Goal: Task Accomplishment & Management: Complete application form

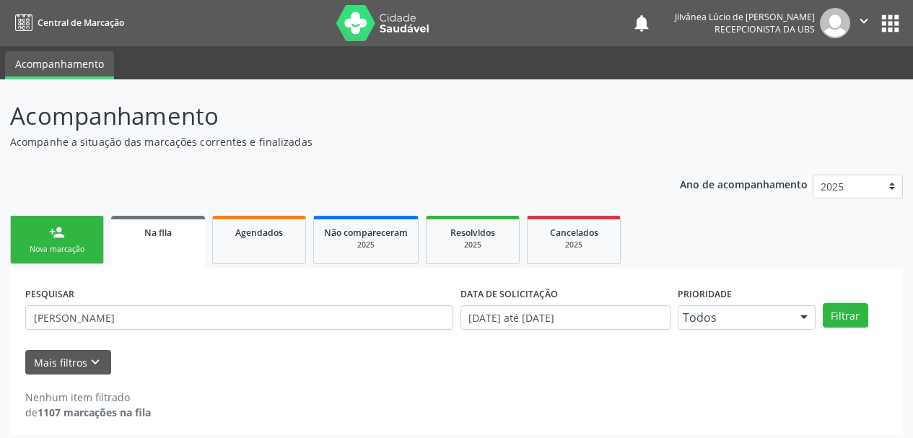
click at [51, 248] on div "Nova marcação" at bounding box center [57, 249] width 72 height 11
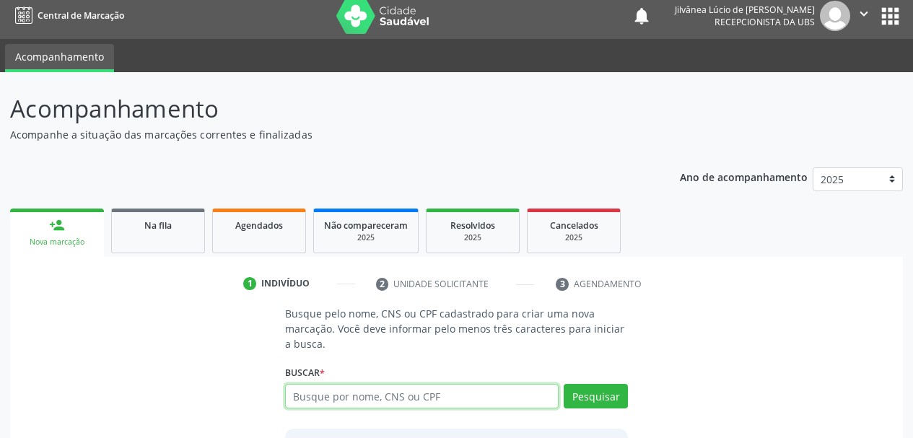
click at [345, 398] on input "text" at bounding box center [422, 396] width 274 height 25
type input "[PERSON_NAME]"
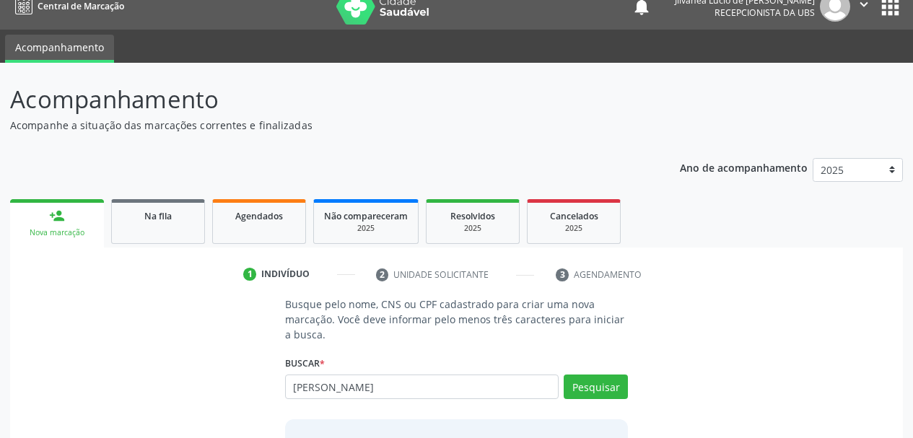
scroll to position [134, 0]
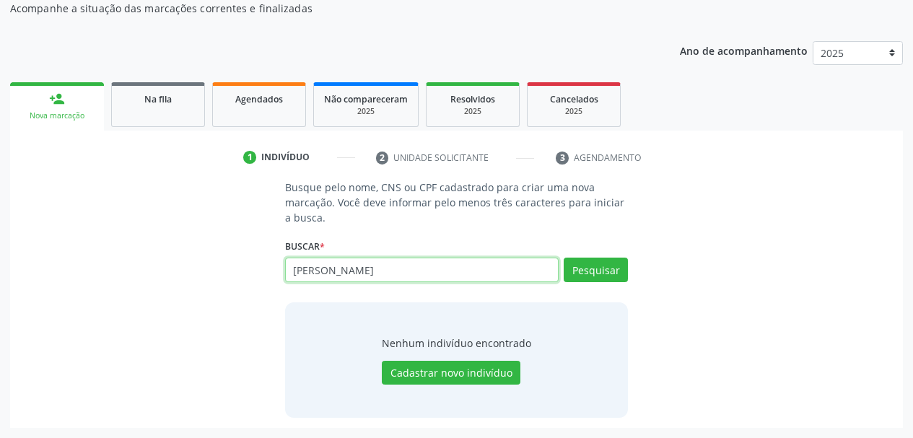
click at [484, 272] on input "[PERSON_NAME]" at bounding box center [422, 270] width 274 height 25
type input "[PERSON_NAME]"
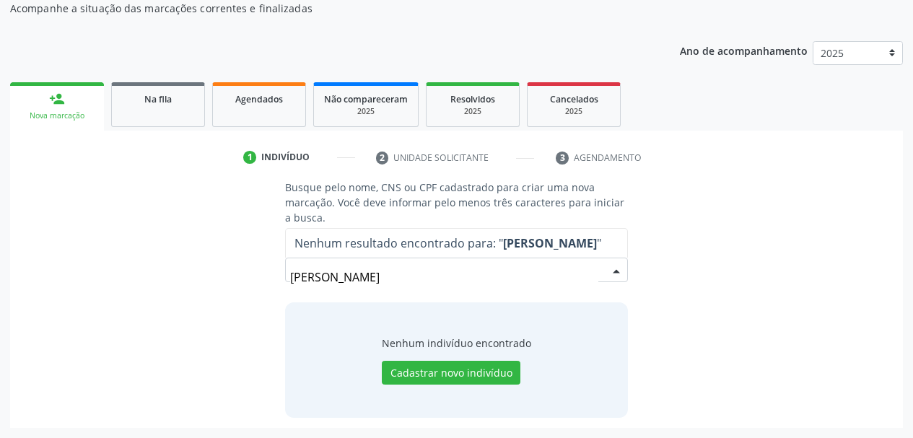
click at [306, 281] on input "[PERSON_NAME]" at bounding box center [444, 277] width 309 height 29
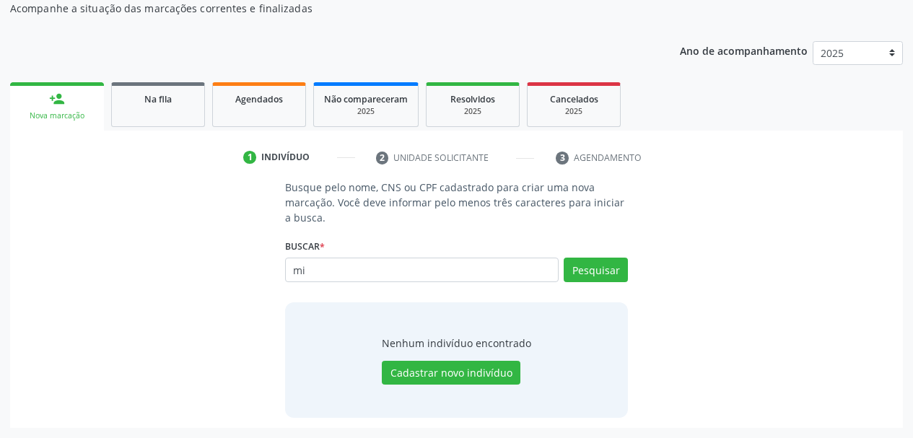
type input "m"
drag, startPoint x: 446, startPoint y: 274, endPoint x: 432, endPoint y: 274, distance: 14.4
click at [432, 274] on input "[PERSON_NAME]" at bounding box center [422, 270] width 274 height 25
click at [604, 269] on button "Pesquisar" at bounding box center [596, 270] width 64 height 25
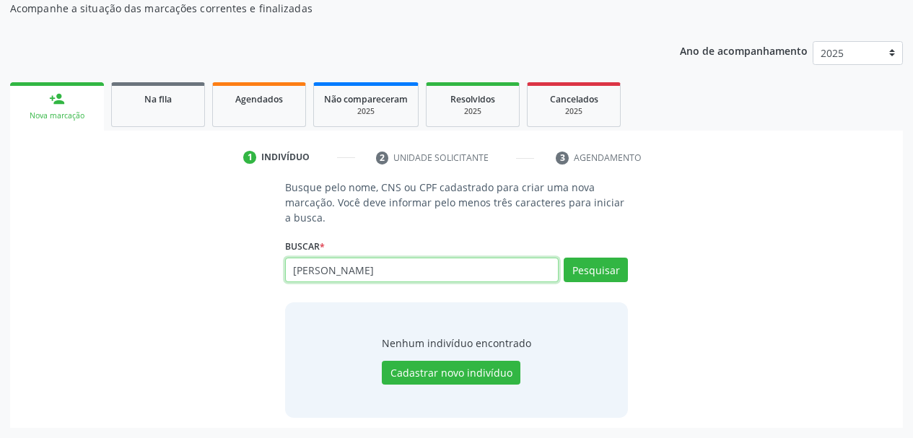
drag, startPoint x: 450, startPoint y: 275, endPoint x: 389, endPoint y: 269, distance: 61.6
click at [389, 269] on input "[PERSON_NAME]" at bounding box center [422, 270] width 274 height 25
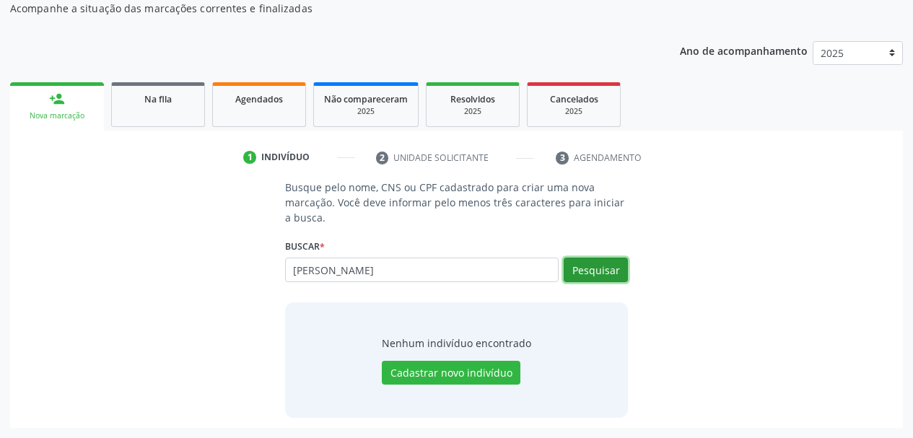
click at [588, 273] on button "Pesquisar" at bounding box center [596, 270] width 64 height 25
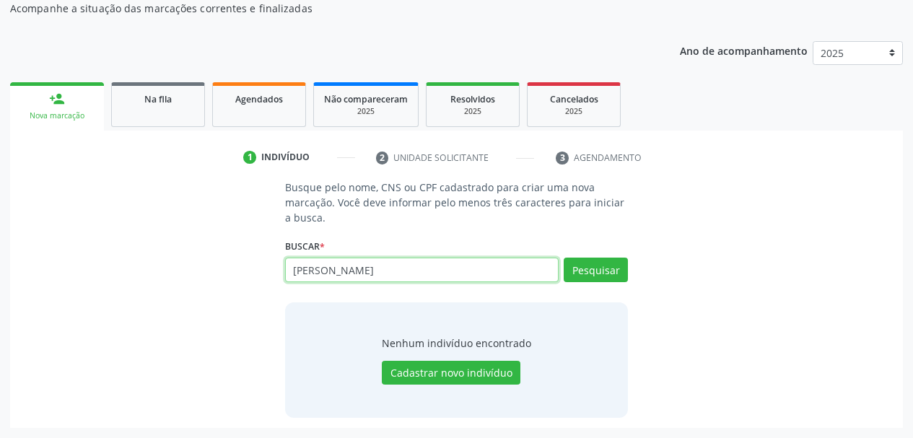
drag, startPoint x: 398, startPoint y: 274, endPoint x: 230, endPoint y: 287, distance: 169.4
click at [231, 292] on div "Busque pelo nome, CNS ou CPF cadastrado para criar uma nova marcação. Você deve…" at bounding box center [456, 299] width 873 height 238
paste input "118.356.015-02"
type input "118.356.015-02"
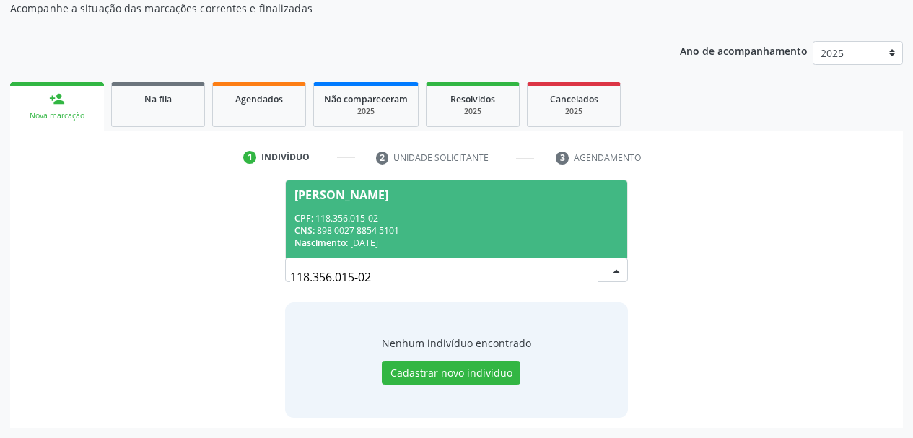
click at [391, 244] on div "Nascimento: [DATE]" at bounding box center [457, 243] width 325 height 12
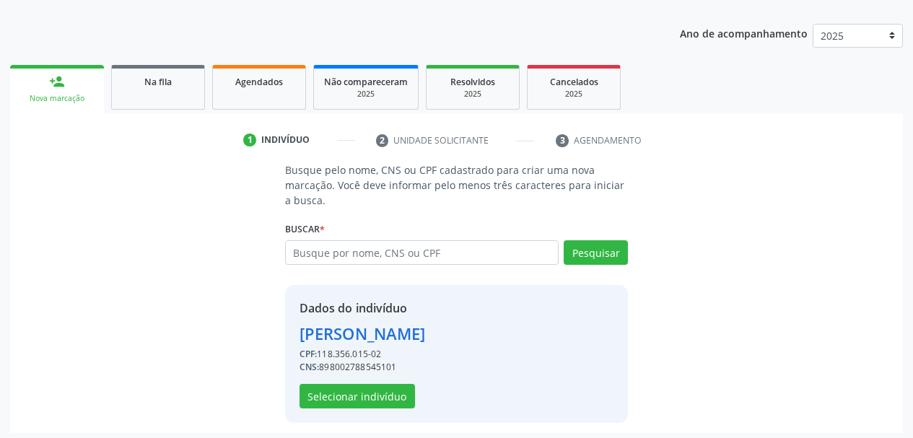
scroll to position [156, 0]
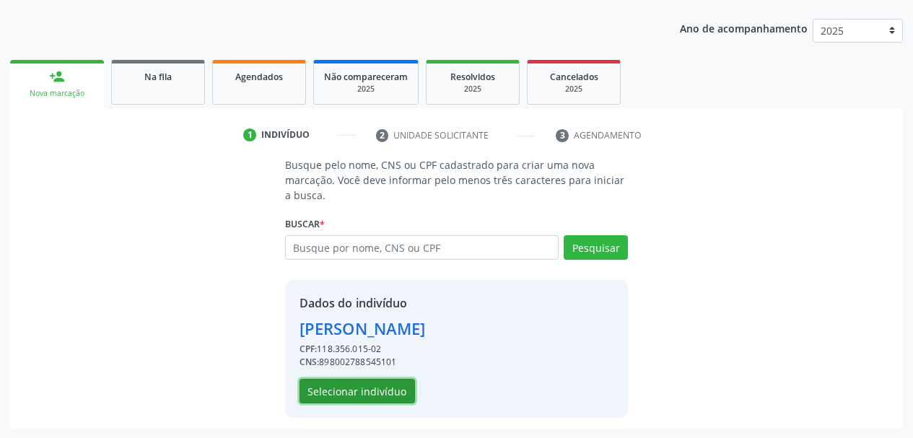
click at [354, 394] on button "Selecionar indivíduo" at bounding box center [358, 391] width 116 height 25
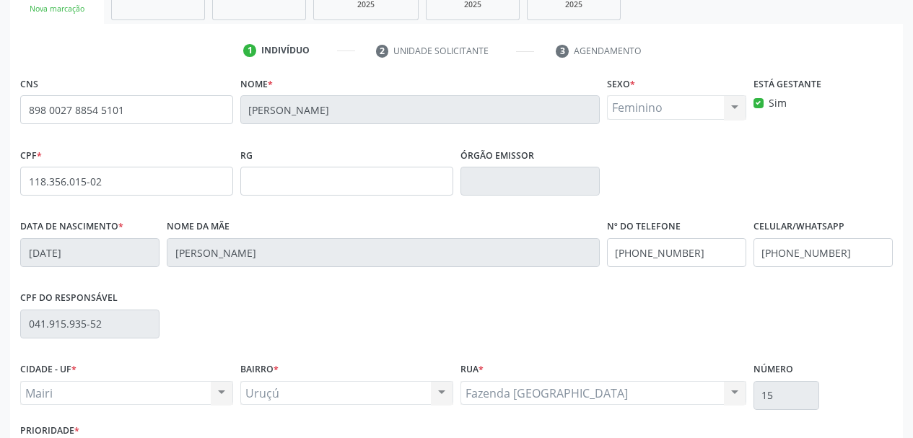
scroll to position [344, 0]
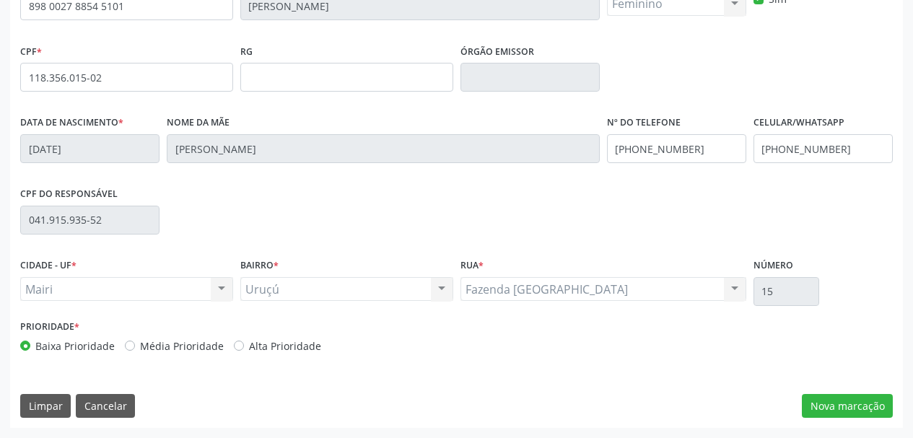
click at [249, 349] on label "Alta Prioridade" at bounding box center [285, 346] width 72 height 15
click at [238, 349] on input "Alta Prioridade" at bounding box center [239, 345] width 10 height 13
radio input "true"
click at [837, 404] on button "Nova marcação" at bounding box center [847, 406] width 91 height 25
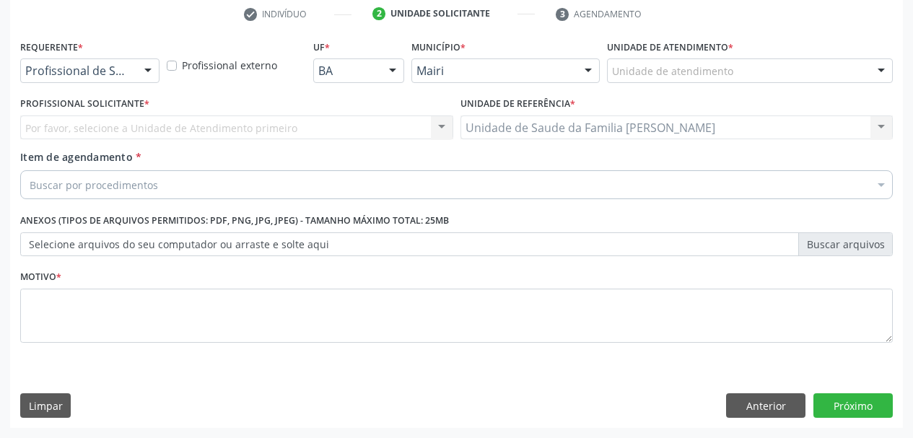
scroll to position [277, 0]
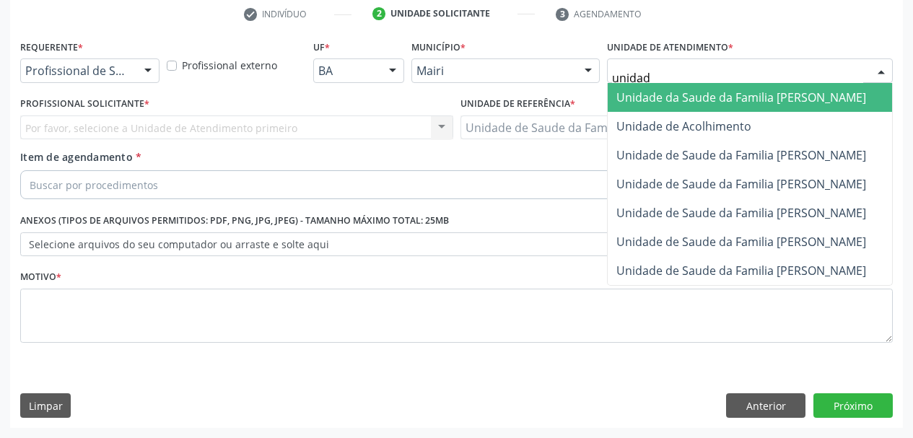
type input "unidade"
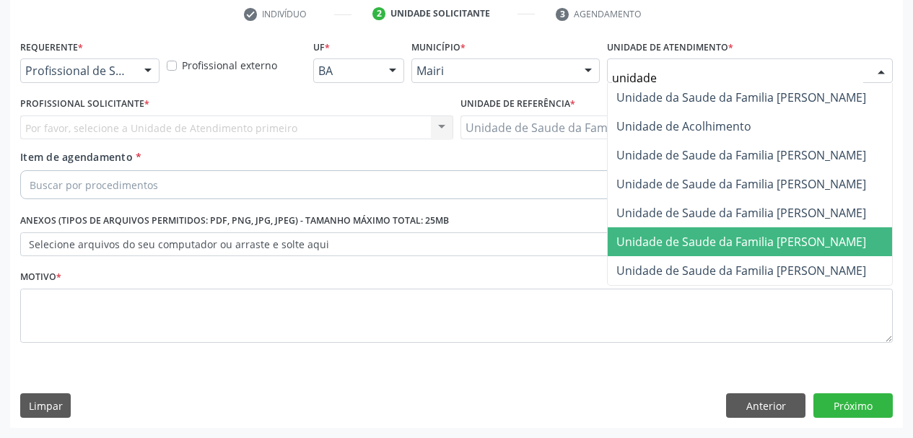
click at [748, 247] on span "Unidade de Saude da Familia [PERSON_NAME]" at bounding box center [741, 242] width 250 height 16
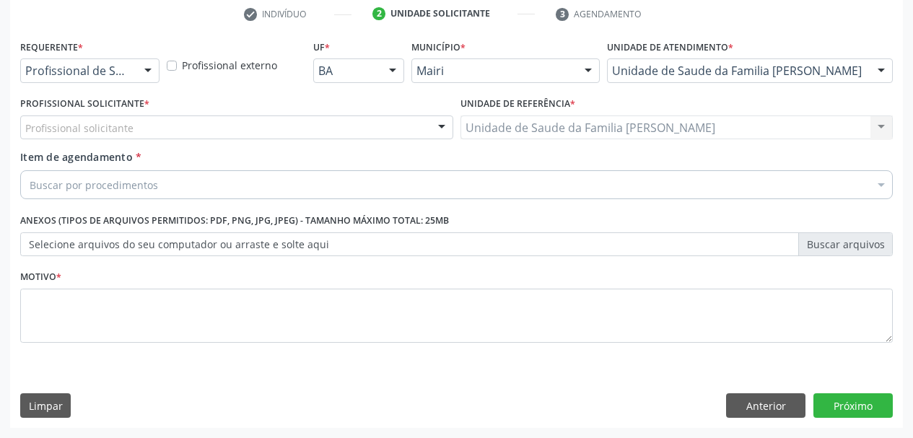
click at [88, 136] on div "Profissional solicitante" at bounding box center [236, 128] width 433 height 25
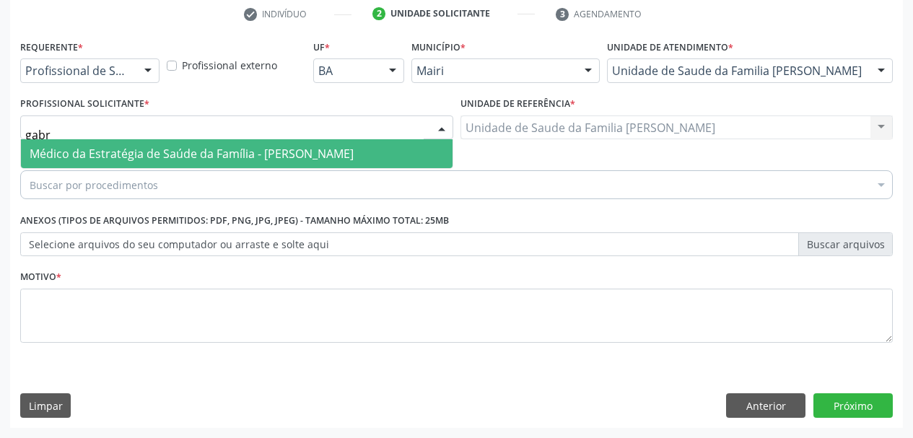
type input "gabri"
click at [132, 163] on span "Médico da Estratégia de Saúde da Família - [PERSON_NAME]" at bounding box center [237, 153] width 432 height 29
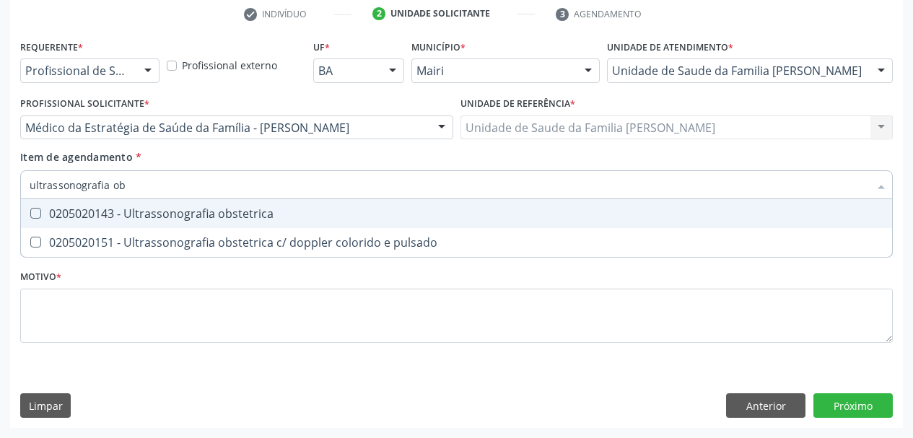
type input "ultrassonografia obs"
click at [155, 216] on div "0205020143 - Ultrassonografia obstetrica" at bounding box center [457, 214] width 854 height 12
checkbox obstetrica "true"
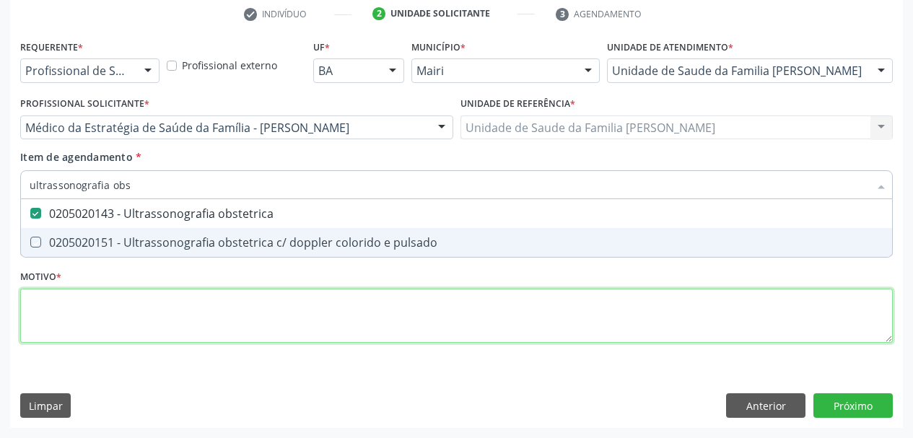
click at [200, 323] on div "Requerente * Profissional de Saúde Profissional de Saúde Paciente Nenhum result…" at bounding box center [456, 199] width 873 height 327
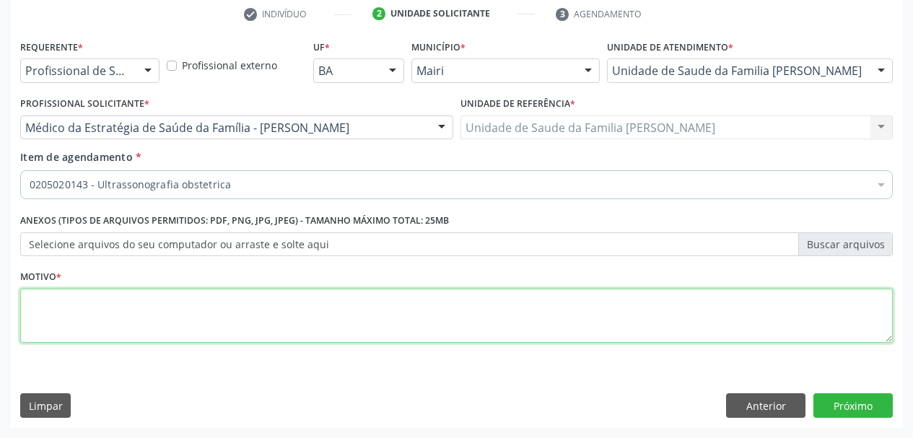
checkbox obstetrica "true"
type textarea "Pré-[DATE] / 2º trimestre"
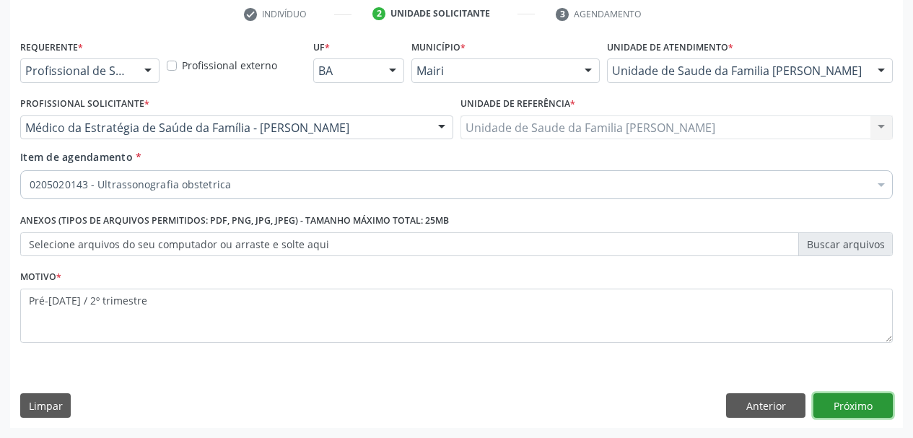
click at [833, 409] on button "Próximo" at bounding box center [853, 405] width 79 height 25
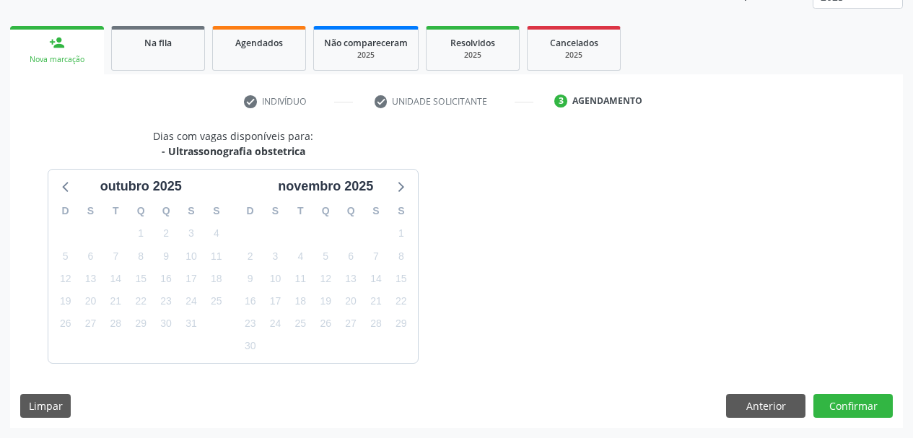
scroll to position [232, 0]
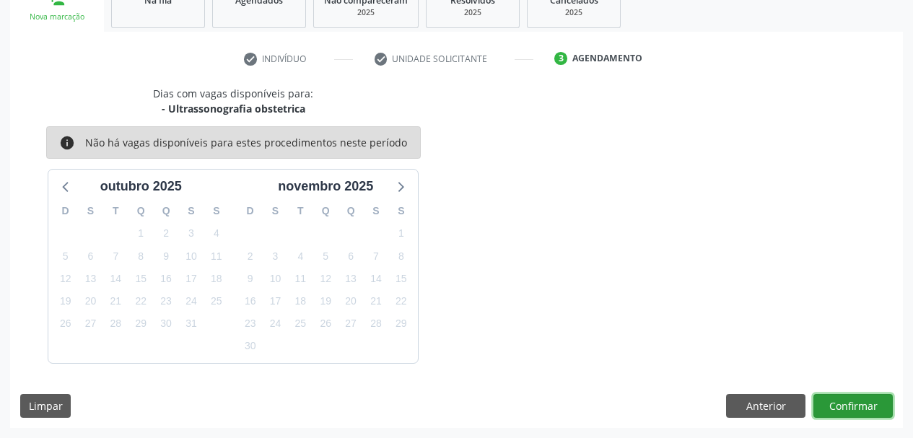
click at [846, 394] on button "Confirmar" at bounding box center [853, 406] width 79 height 25
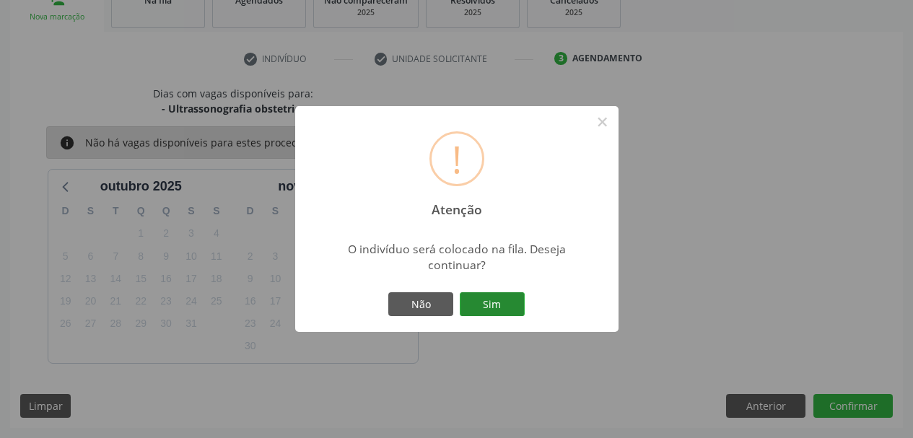
click at [512, 303] on button "Sim" at bounding box center [492, 304] width 65 height 25
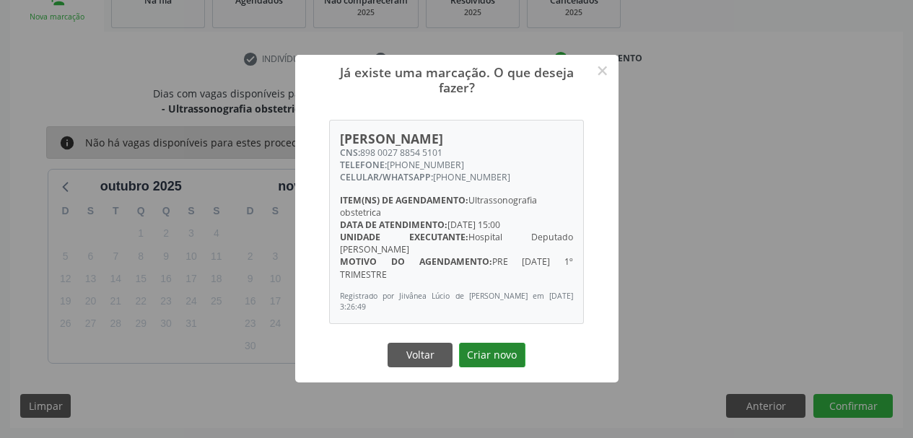
click at [495, 343] on button "Criar novo" at bounding box center [492, 355] width 66 height 25
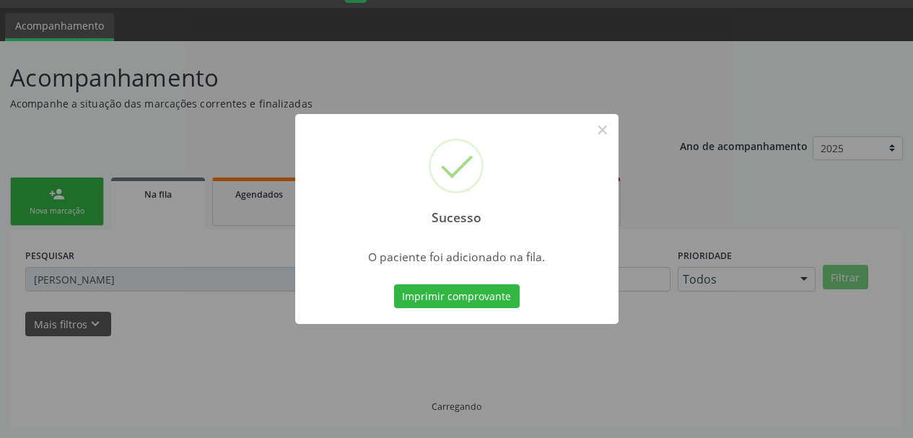
scroll to position [7, 0]
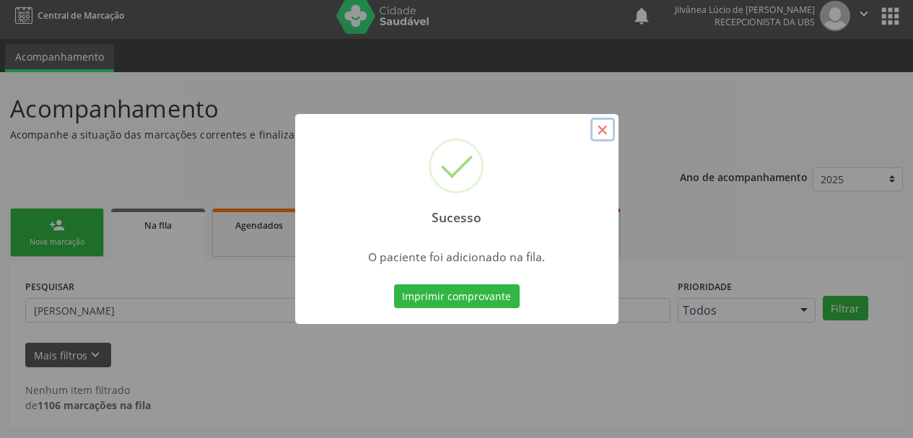
click at [605, 119] on button "×" at bounding box center [603, 130] width 25 height 25
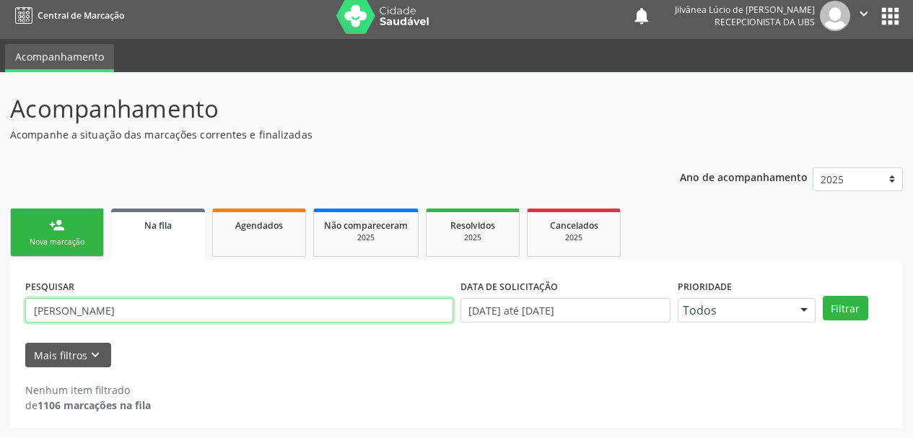
drag, startPoint x: 131, startPoint y: 310, endPoint x: 0, endPoint y: 331, distance: 133.0
click at [0, 331] on div "Acompanhamento Acompanhe a situação das marcações correntes e finalizadas Relat…" at bounding box center [456, 255] width 913 height 366
click at [128, 319] on input "[PERSON_NAME]" at bounding box center [239, 310] width 428 height 25
drag, startPoint x: 144, startPoint y: 315, endPoint x: 0, endPoint y: 379, distance: 157.4
click at [0, 379] on div "Acompanhamento Acompanhe a situação das marcações correntes e finalizadas Relat…" at bounding box center [456, 255] width 913 height 366
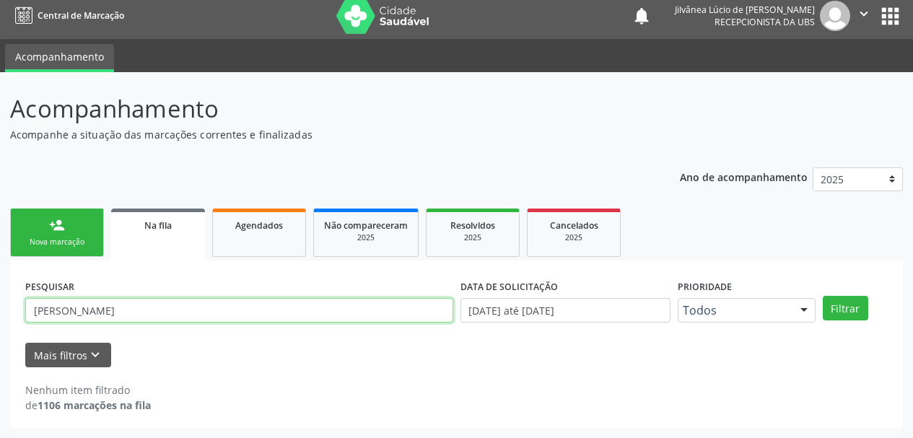
paste input "708200643617645"
click at [823, 296] on button "Filtrar" at bounding box center [845, 308] width 45 height 25
drag, startPoint x: 129, startPoint y: 315, endPoint x: 0, endPoint y: 328, distance: 129.9
click at [0, 328] on div "Acompanhamento Acompanhe a situação das marcações correntes e finalizadas Relat…" at bounding box center [456, 255] width 913 height 366
paste input "424.005.035-91"
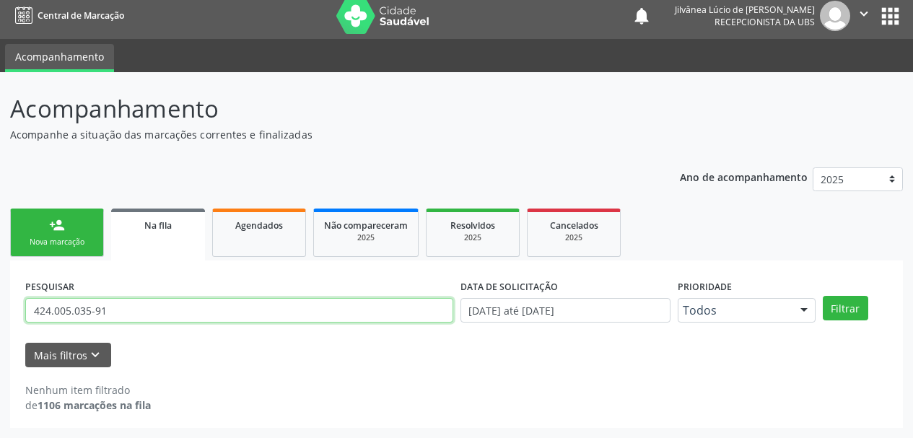
type input "424.005.035-91"
click at [823, 296] on button "Filtrar" at bounding box center [845, 308] width 45 height 25
drag, startPoint x: 124, startPoint y: 318, endPoint x: 0, endPoint y: 349, distance: 128.0
click at [0, 363] on div "Acompanhamento Acompanhe a situação das marcações correntes e finalizadas Relat…" at bounding box center [456, 255] width 913 height 366
click at [823, 296] on button "Filtrar" at bounding box center [845, 308] width 45 height 25
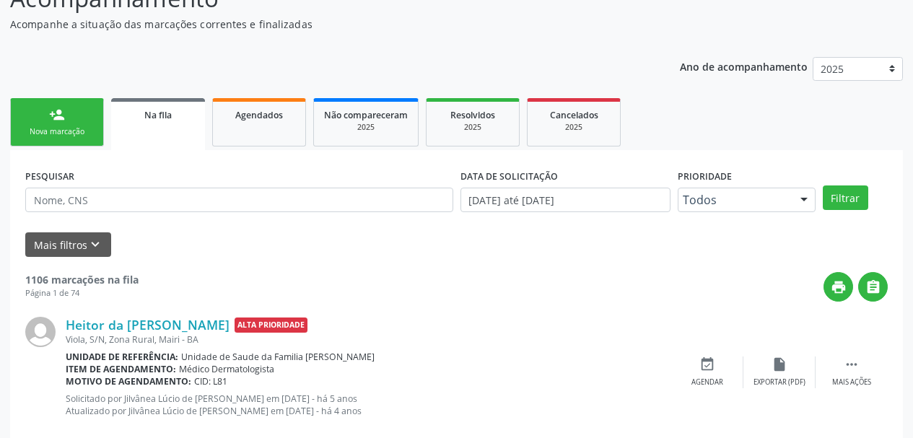
scroll to position [0, 0]
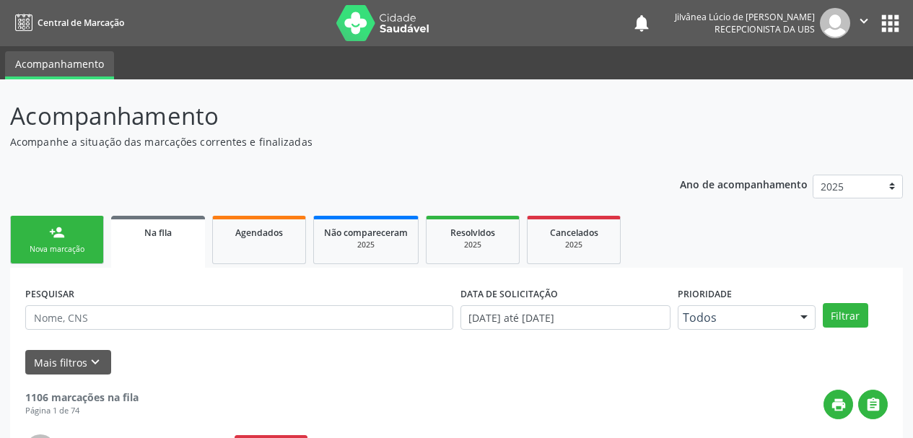
click at [510, 130] on p "Acompanhamento" at bounding box center [322, 116] width 625 height 36
